Goal: Navigation & Orientation: Understand site structure

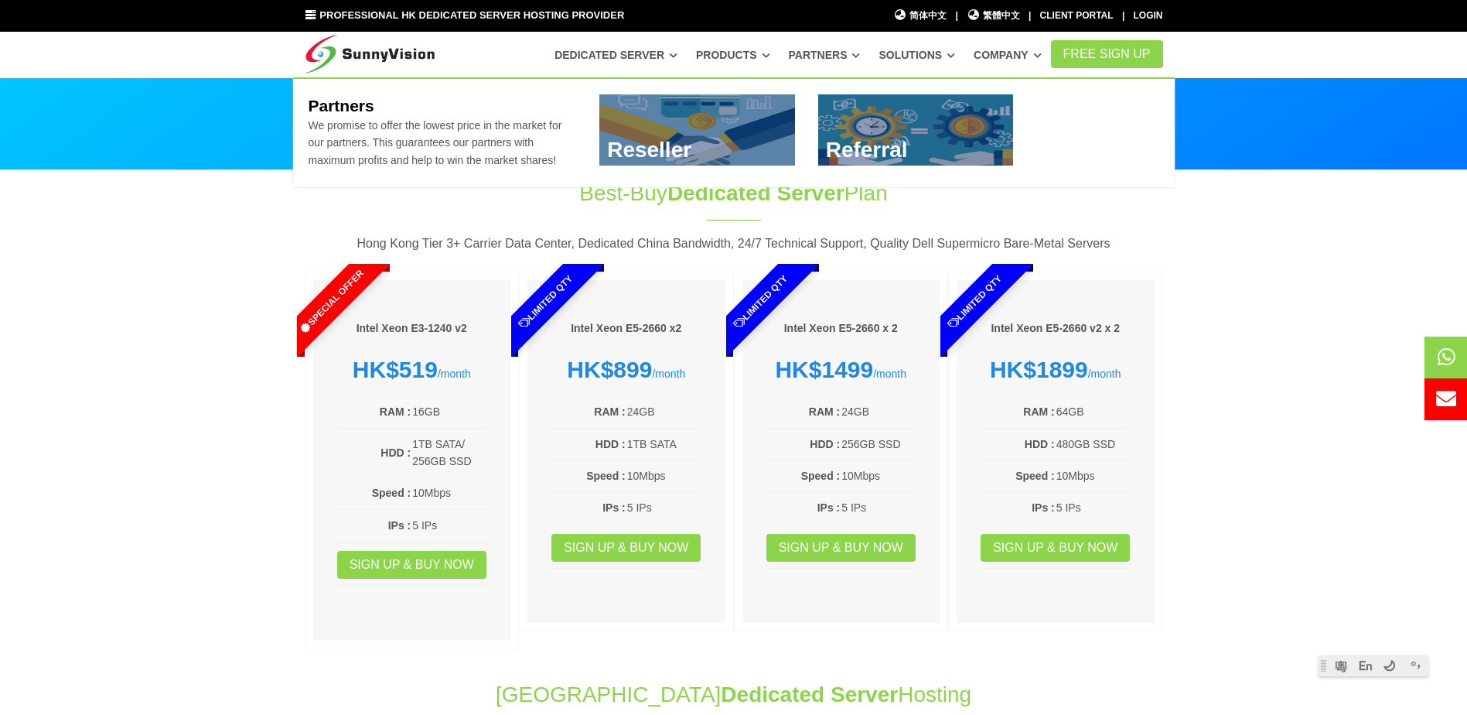
click at [833, 53] on link "Partners" at bounding box center [825, 55] width 72 height 28
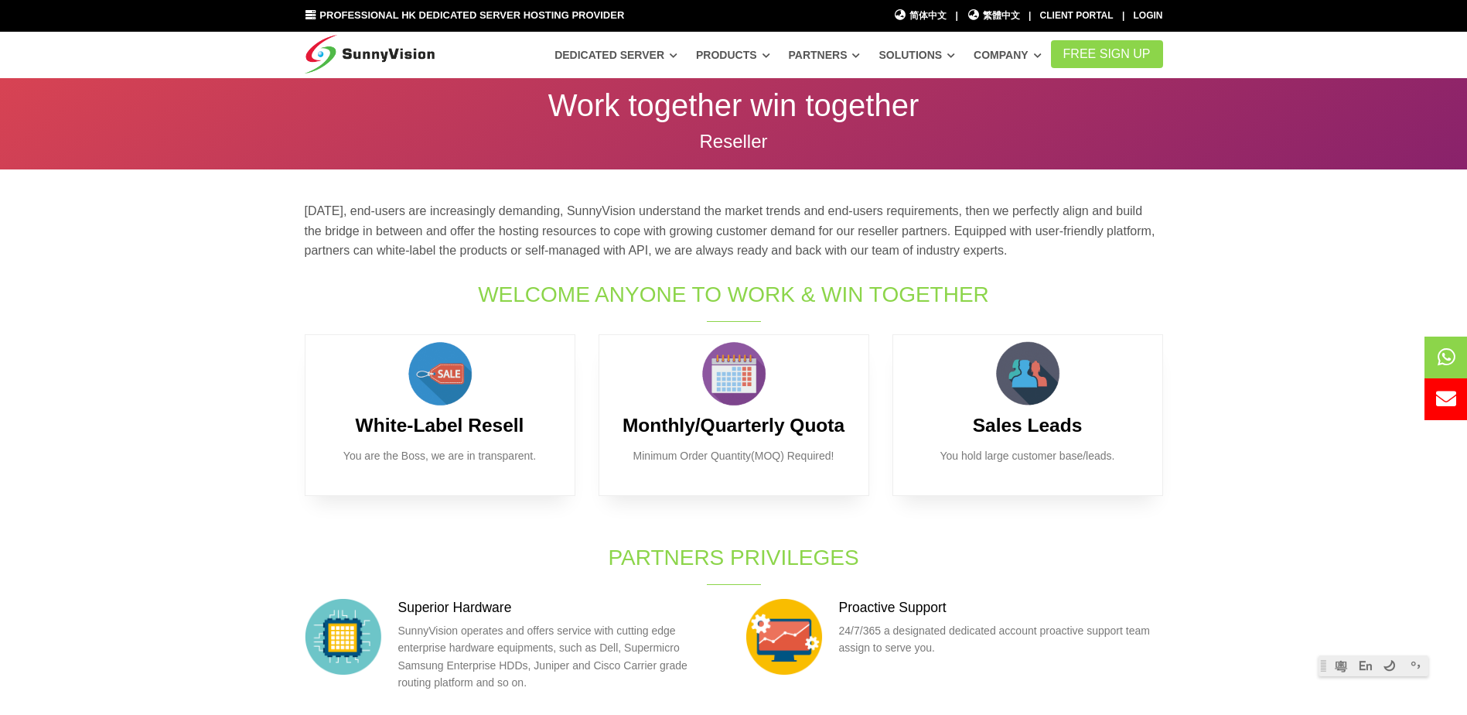
click at [399, 53] on img at bounding box center [370, 51] width 131 height 39
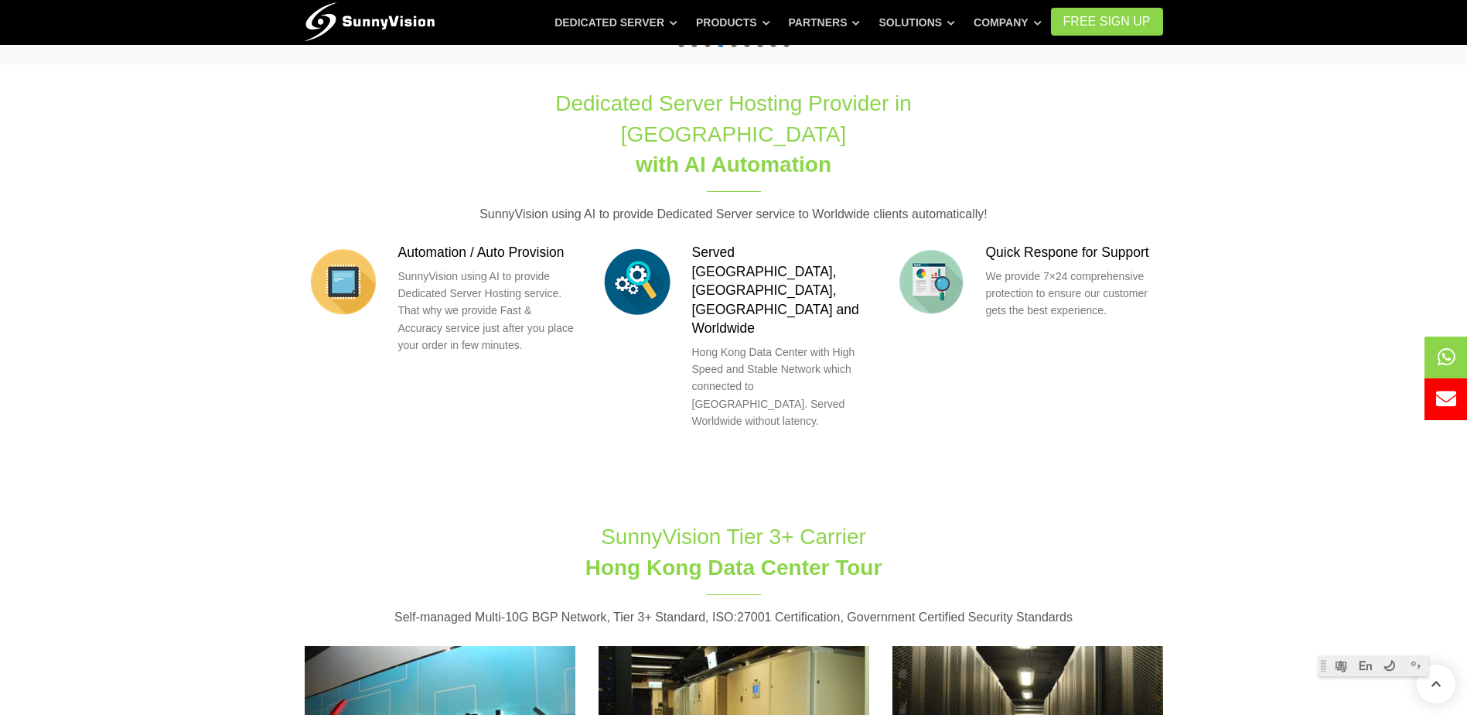
scroll to position [1207, 0]
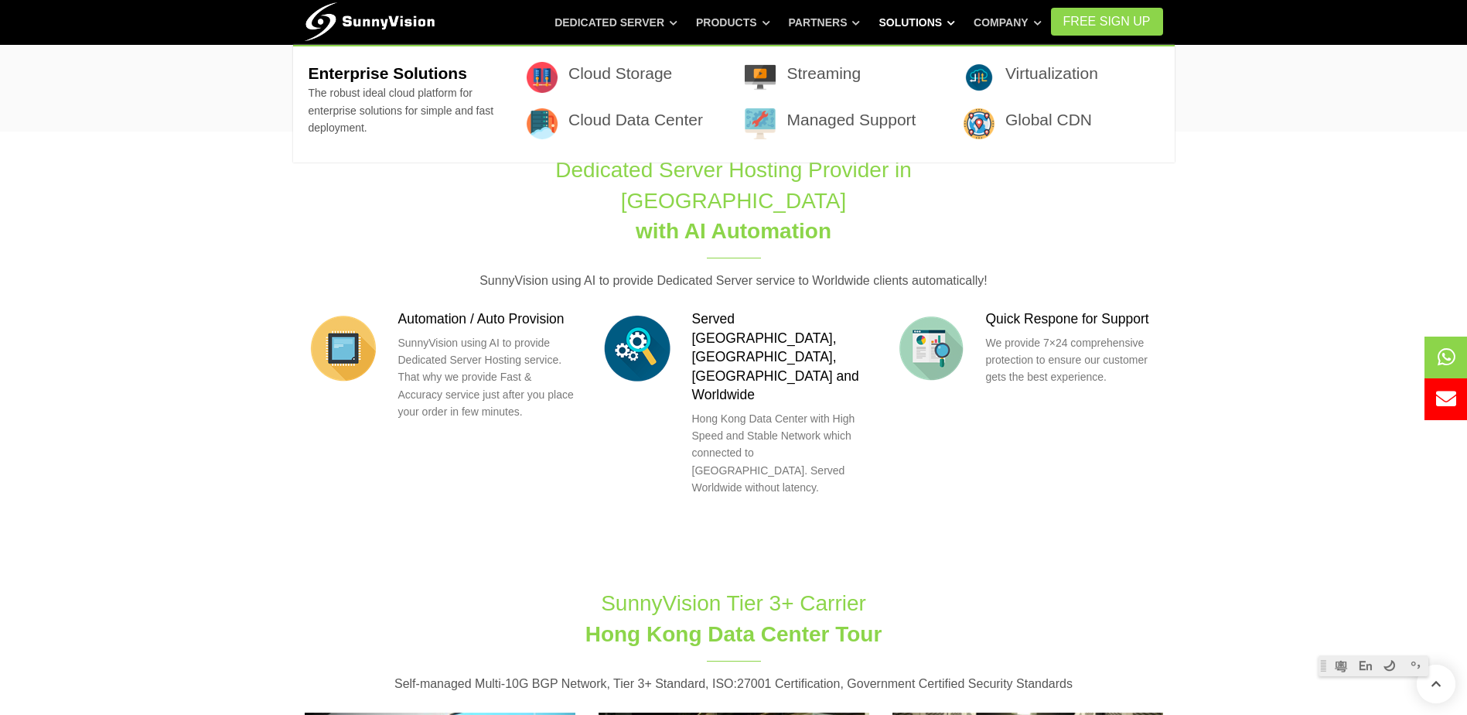
click at [955, 23] on icon at bounding box center [951, 23] width 8 height 9
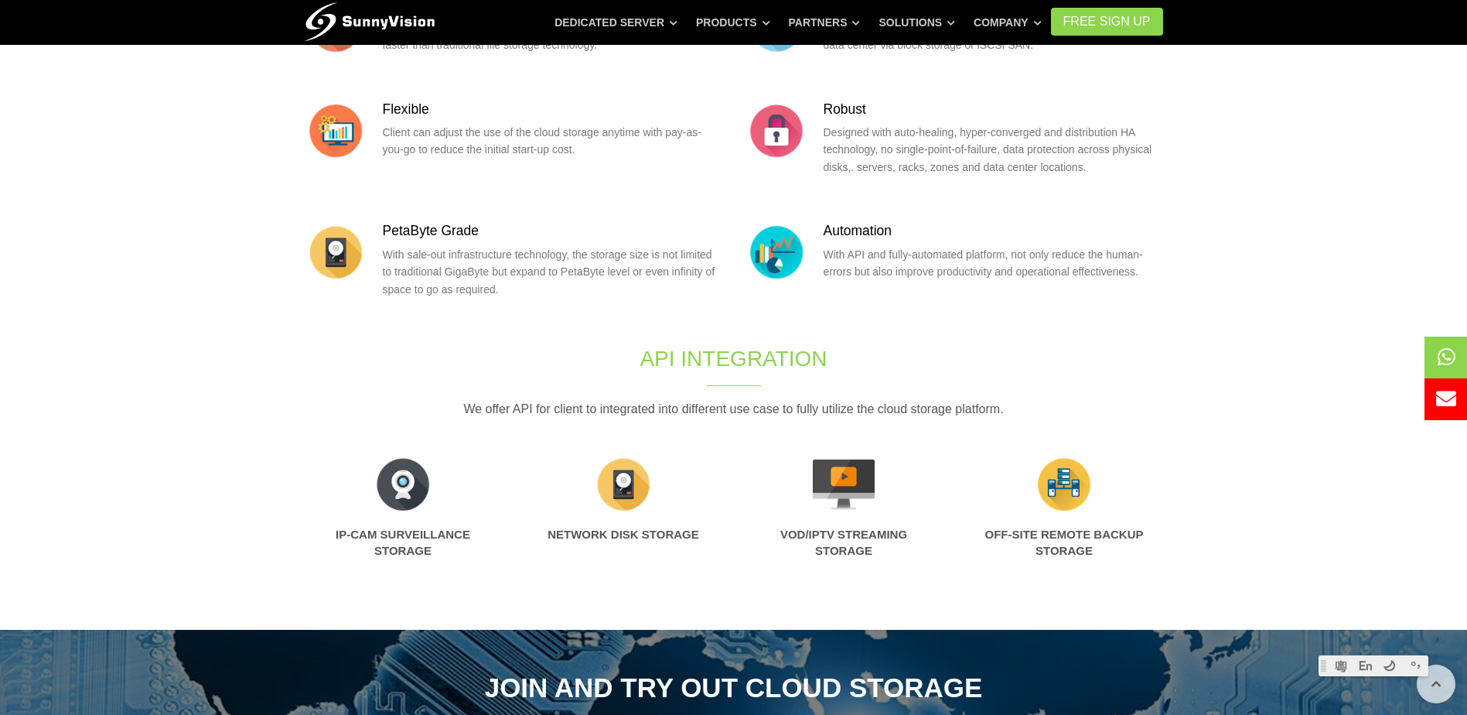
scroll to position [78, 0]
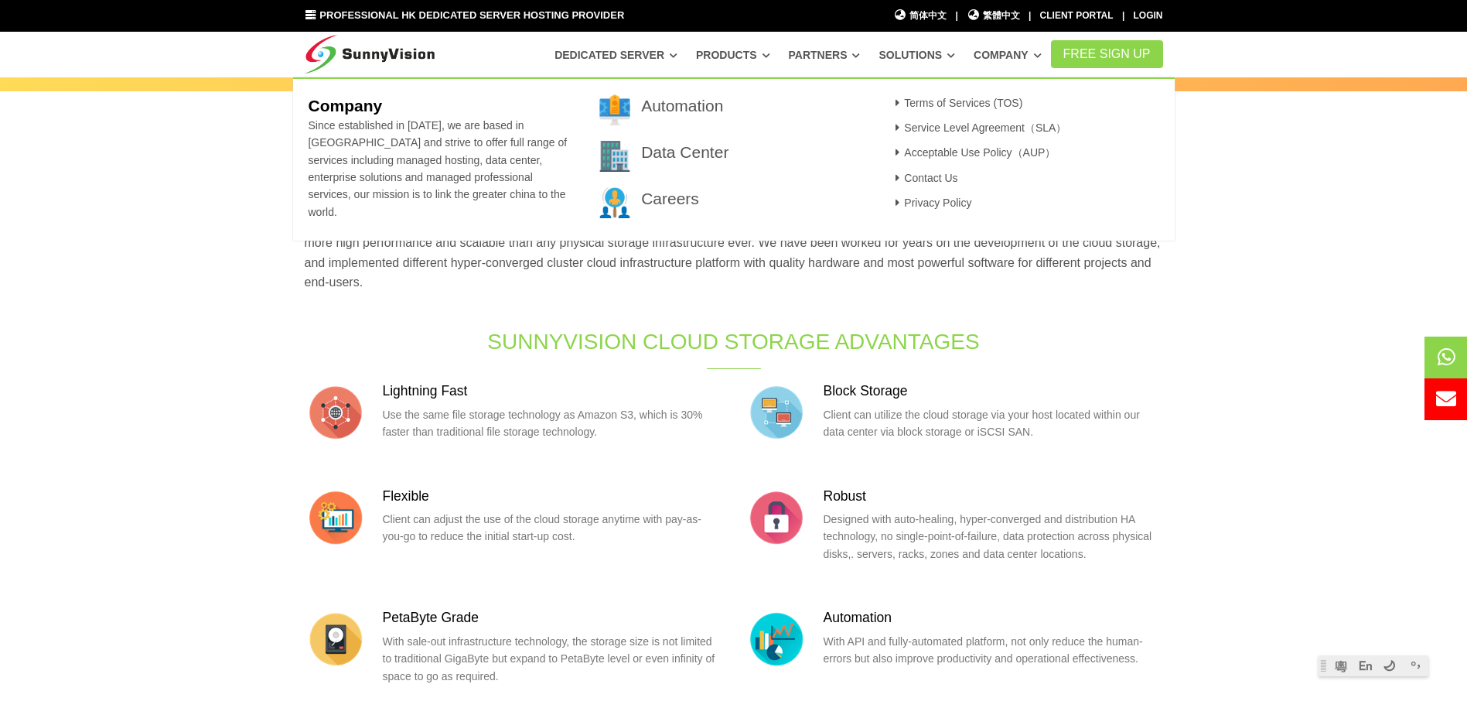
click at [1038, 49] on link "Company" at bounding box center [1008, 55] width 68 height 28
